Goal: Information Seeking & Learning: Learn about a topic

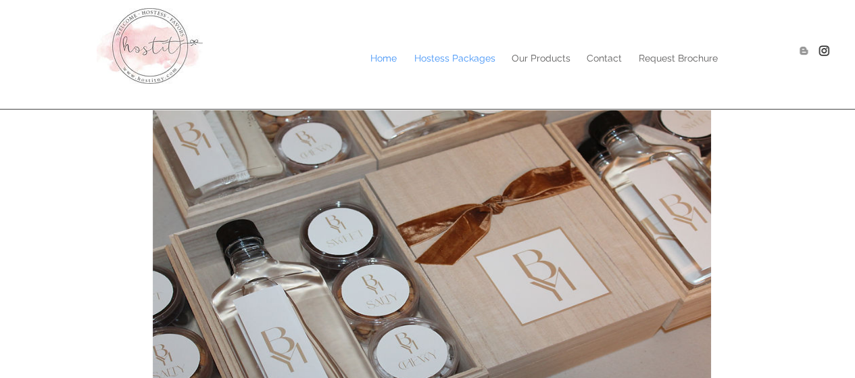
click at [474, 51] on p "Hostess Packages" at bounding box center [455, 58] width 95 height 20
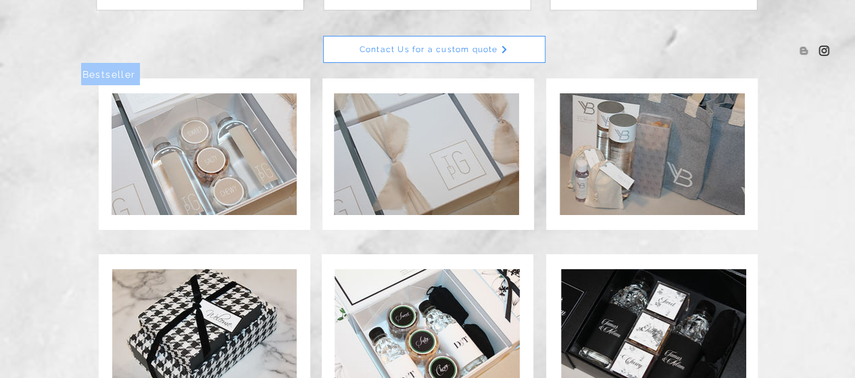
scroll to position [678, 0]
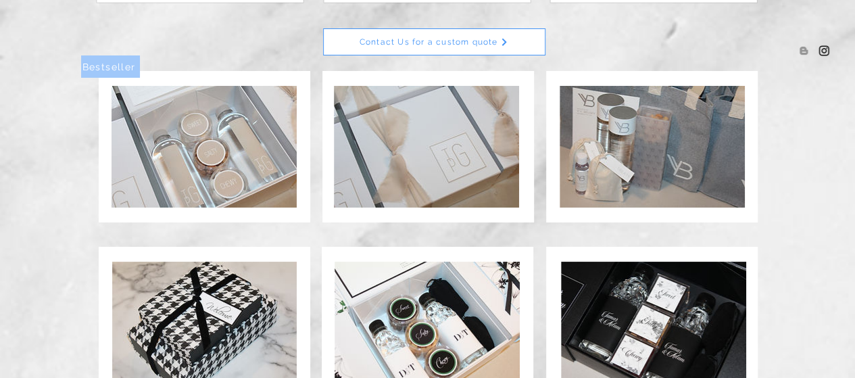
click at [480, 349] on img at bounding box center [427, 323] width 185 height 122
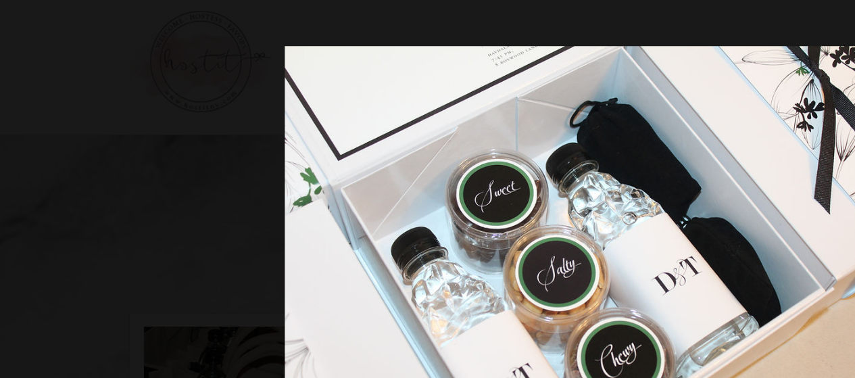
click at [183, 180] on div at bounding box center [427, 189] width 855 height 378
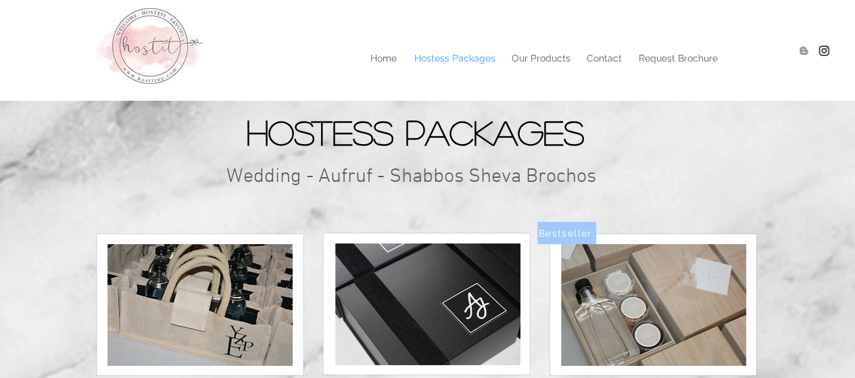
click at [234, 323] on img at bounding box center [200, 305] width 185 height 122
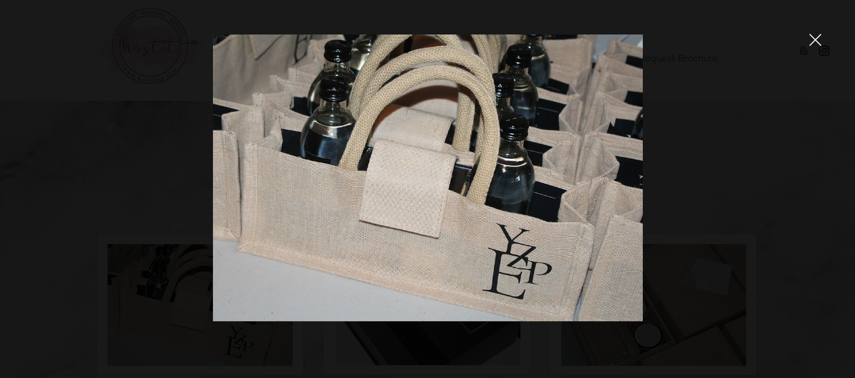
click at [798, 39] on div at bounding box center [427, 189] width 855 height 378
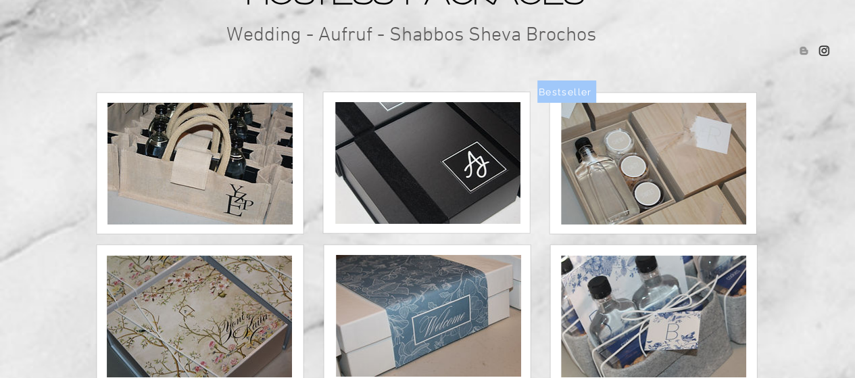
scroll to position [142, 0]
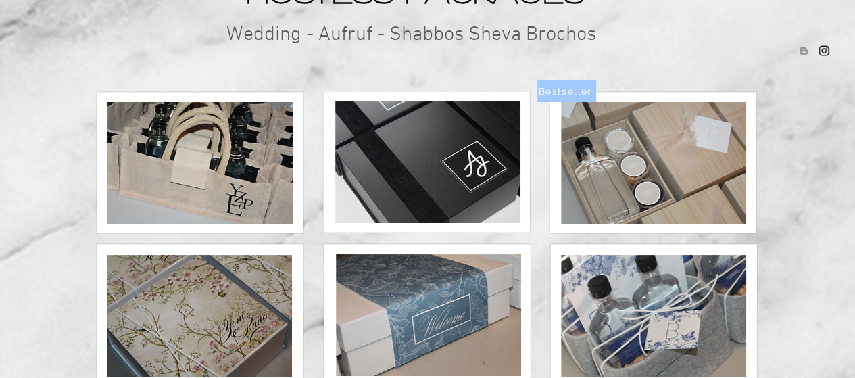
click at [518, 187] on img at bounding box center [427, 162] width 185 height 122
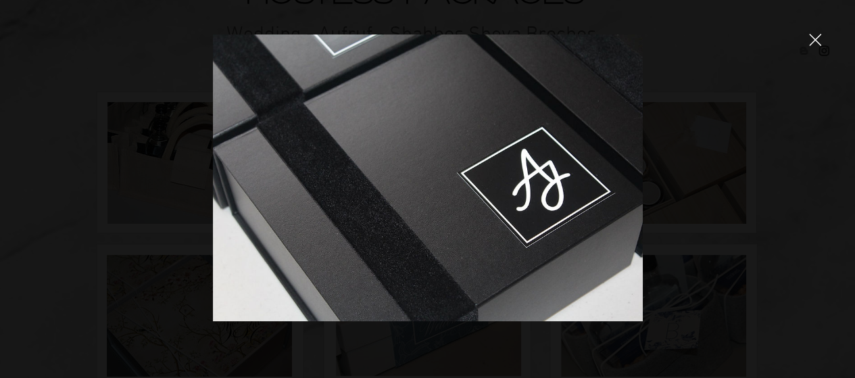
click at [816, 45] on icon "close" at bounding box center [815, 40] width 12 height 12
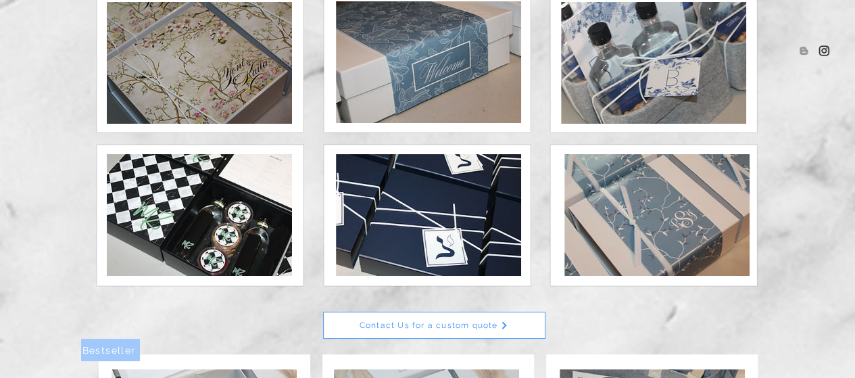
scroll to position [396, 0]
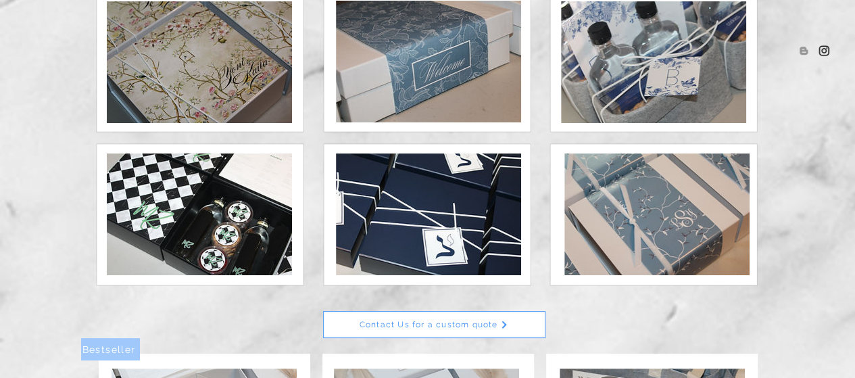
click at [725, 235] on img at bounding box center [657, 215] width 185 height 122
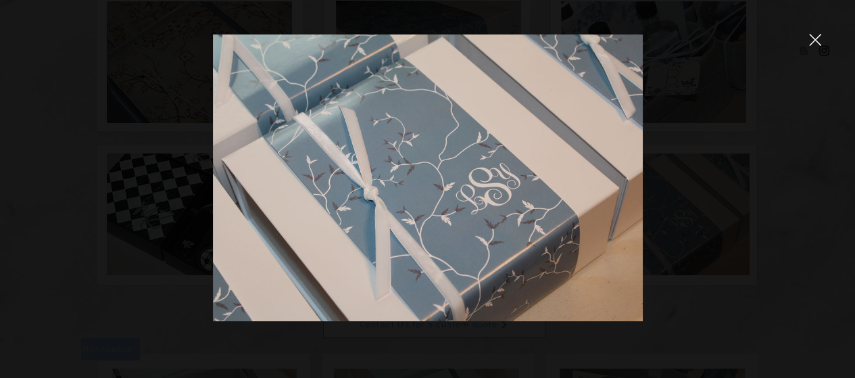
click at [820, 43] on icon "close" at bounding box center [815, 40] width 12 height 12
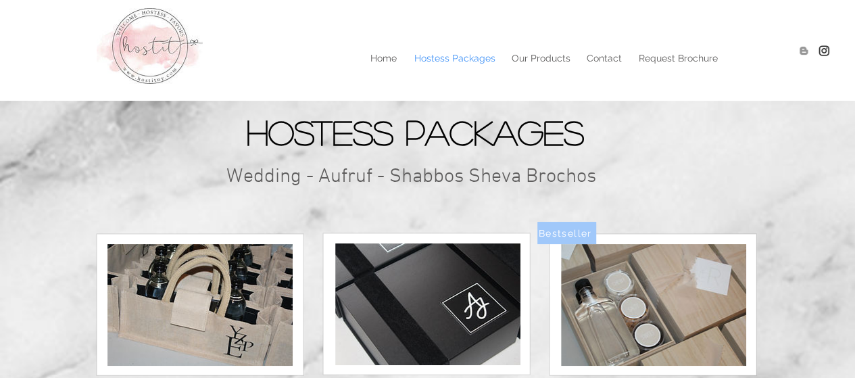
click at [549, 69] on div at bounding box center [427, 50] width 855 height 101
click at [540, 55] on p "Our Products" at bounding box center [541, 58] width 72 height 20
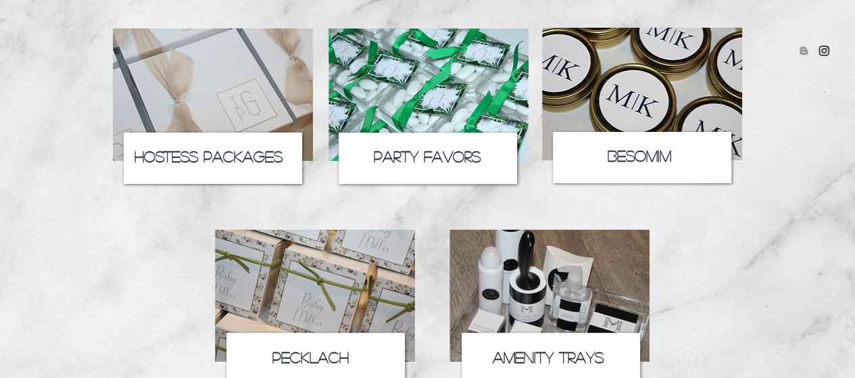
scroll to position [252, 0]
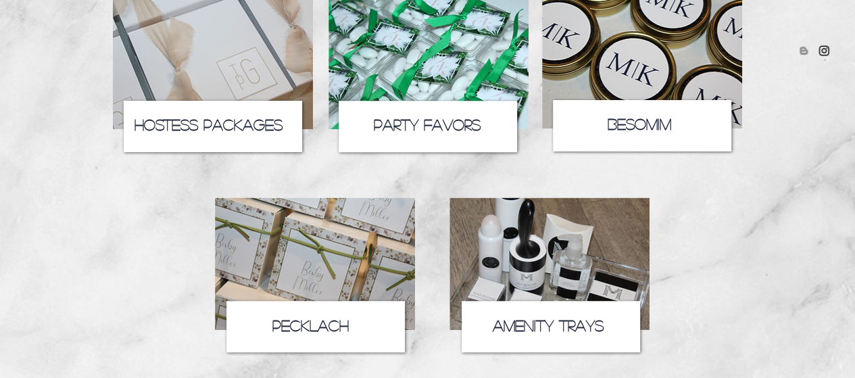
click at [452, 51] on img at bounding box center [429, 63] width 200 height 133
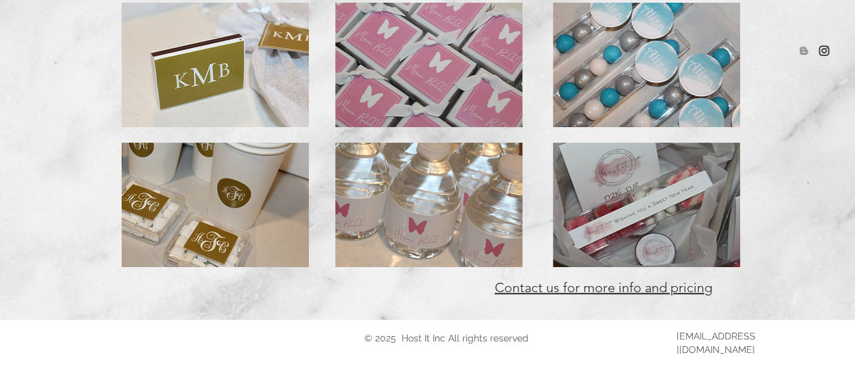
scroll to position [410, 0]
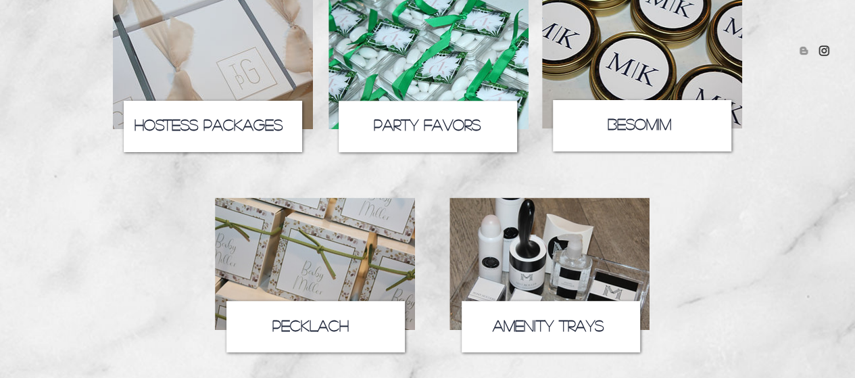
click at [256, 118] on span "Hostess Packages" at bounding box center [209, 124] width 148 height 15
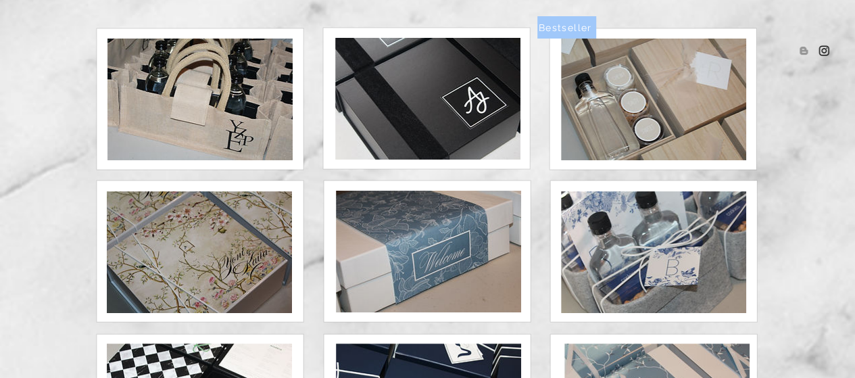
scroll to position [218, 0]
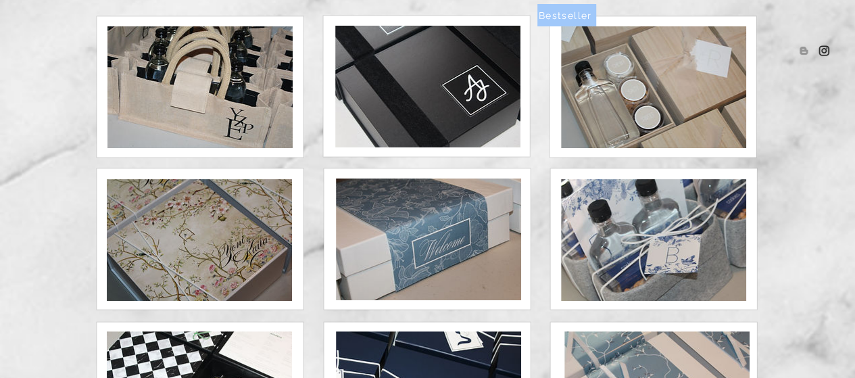
click at [140, 223] on img at bounding box center [199, 240] width 185 height 122
